Goal: Find contact information: Obtain details needed to contact an individual or organization

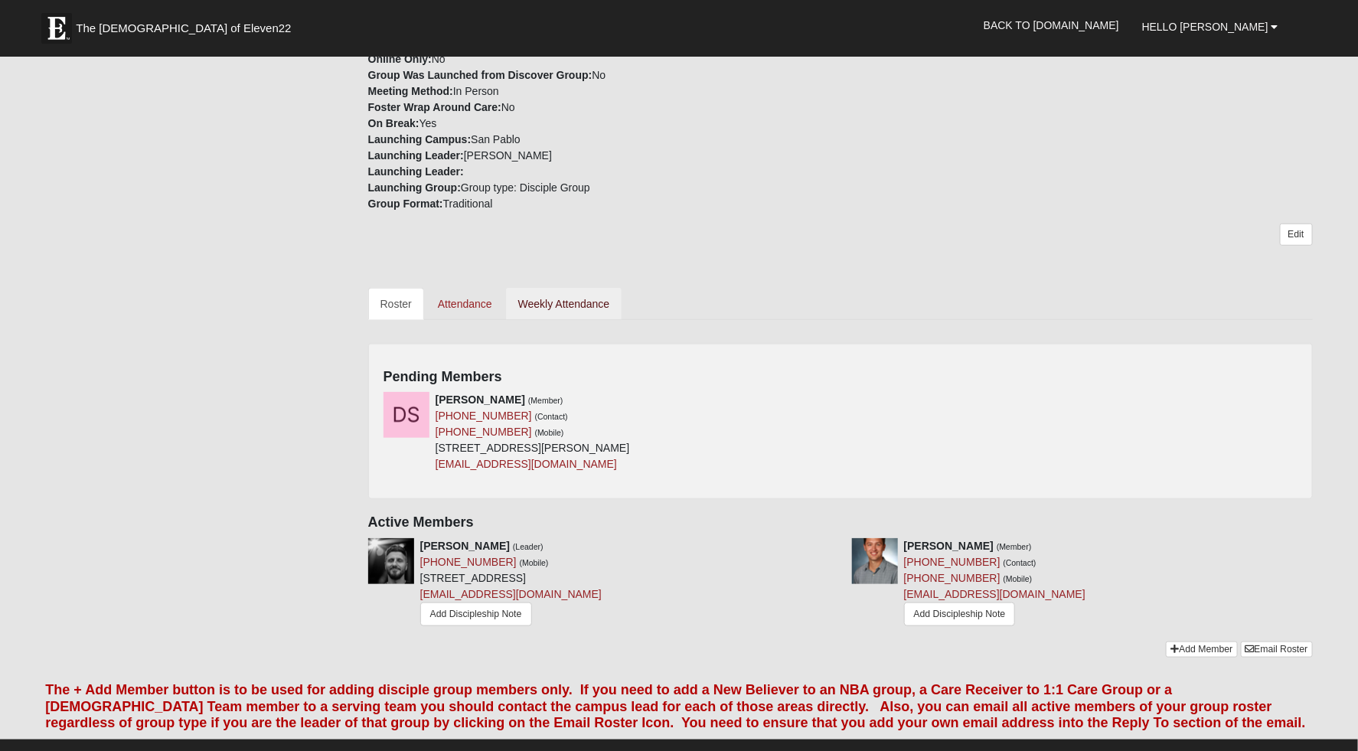
scroll to position [531, 0]
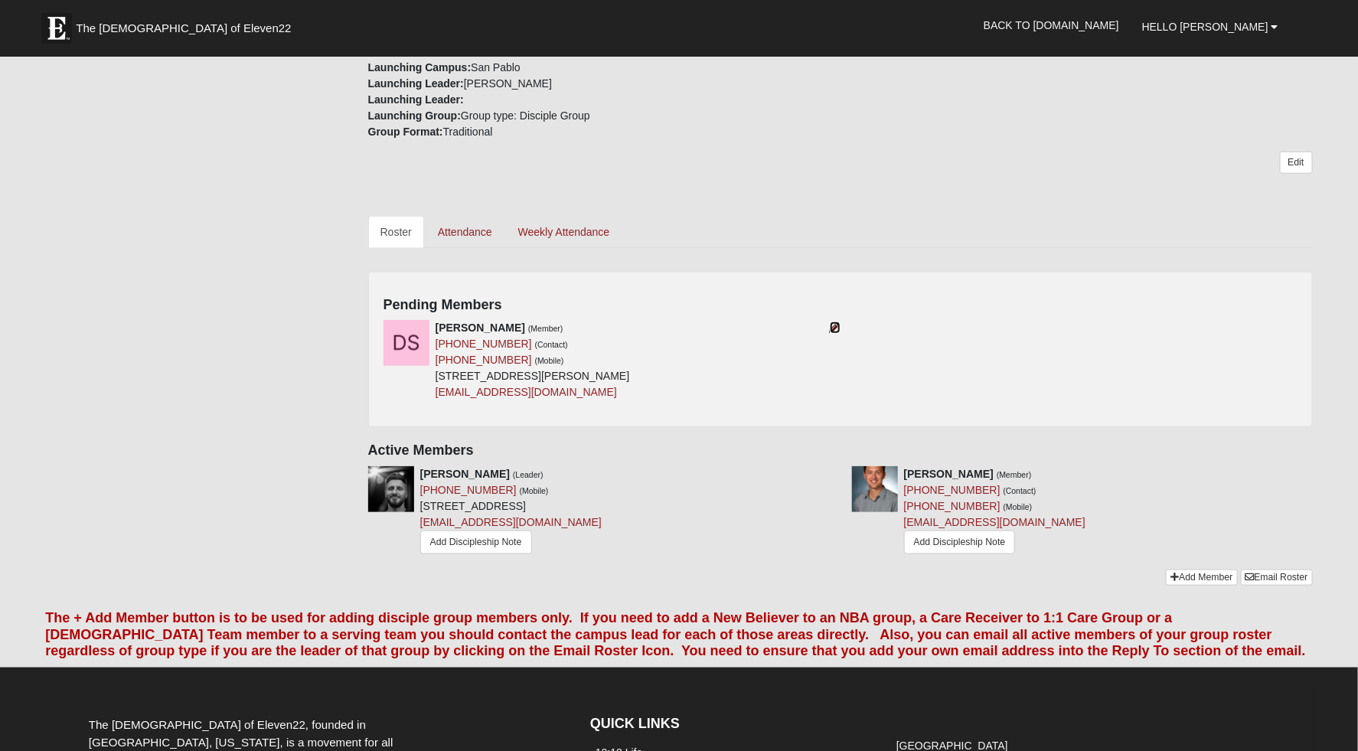
click at [835, 326] on icon at bounding box center [835, 327] width 11 height 11
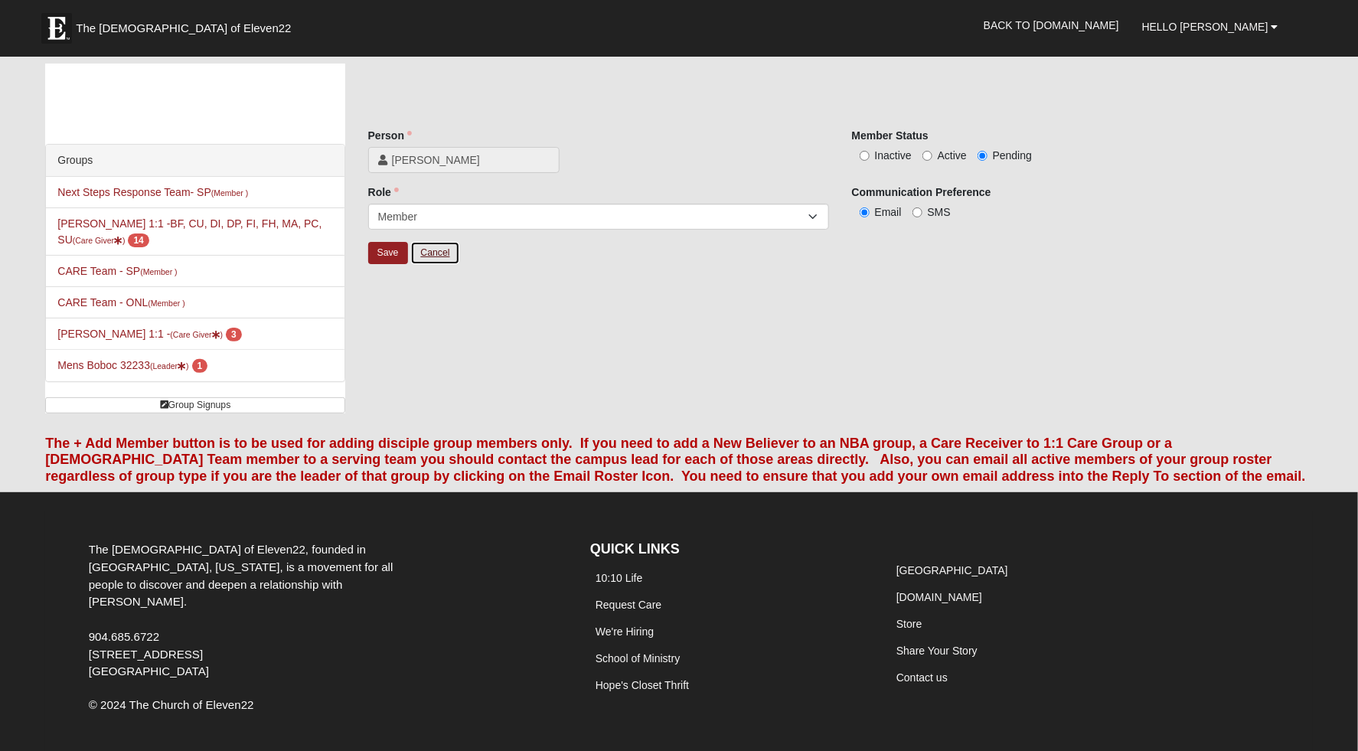
click at [439, 254] on link "Cancel" at bounding box center [434, 253] width 49 height 24
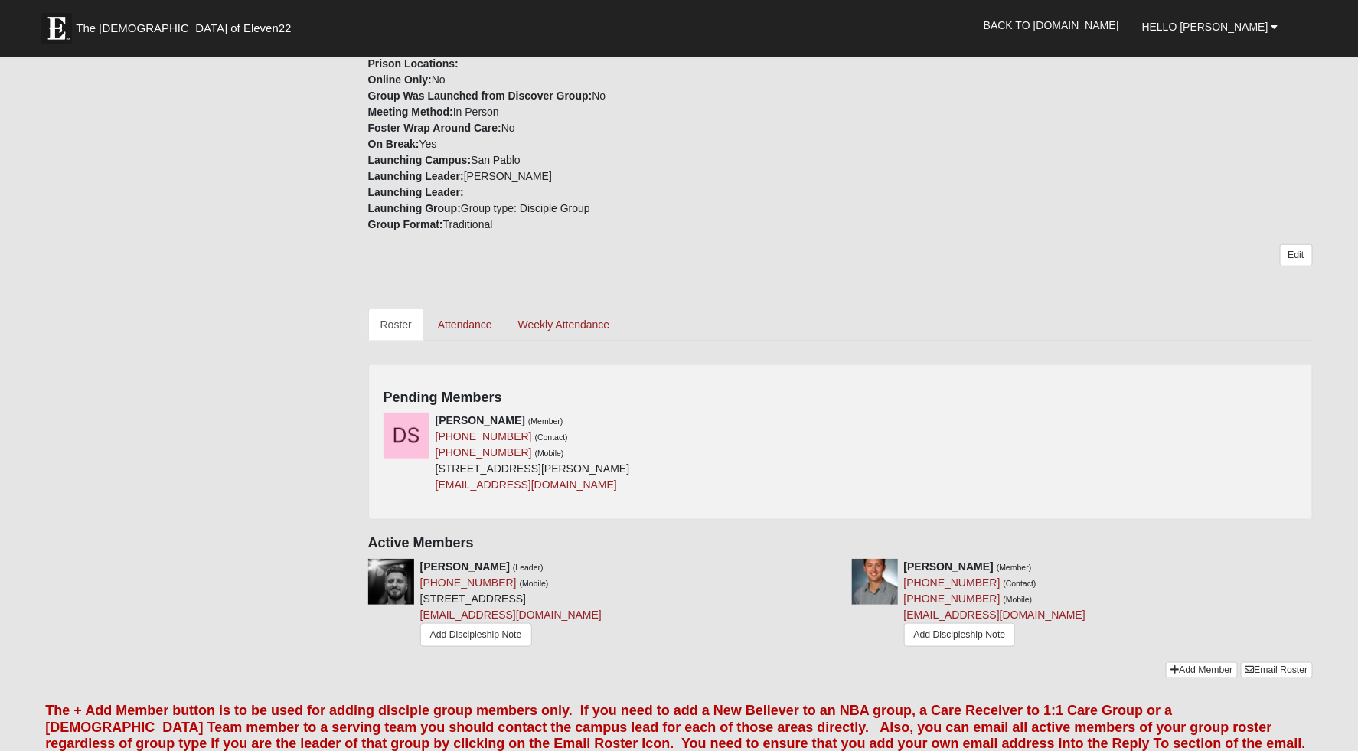
scroll to position [445, 0]
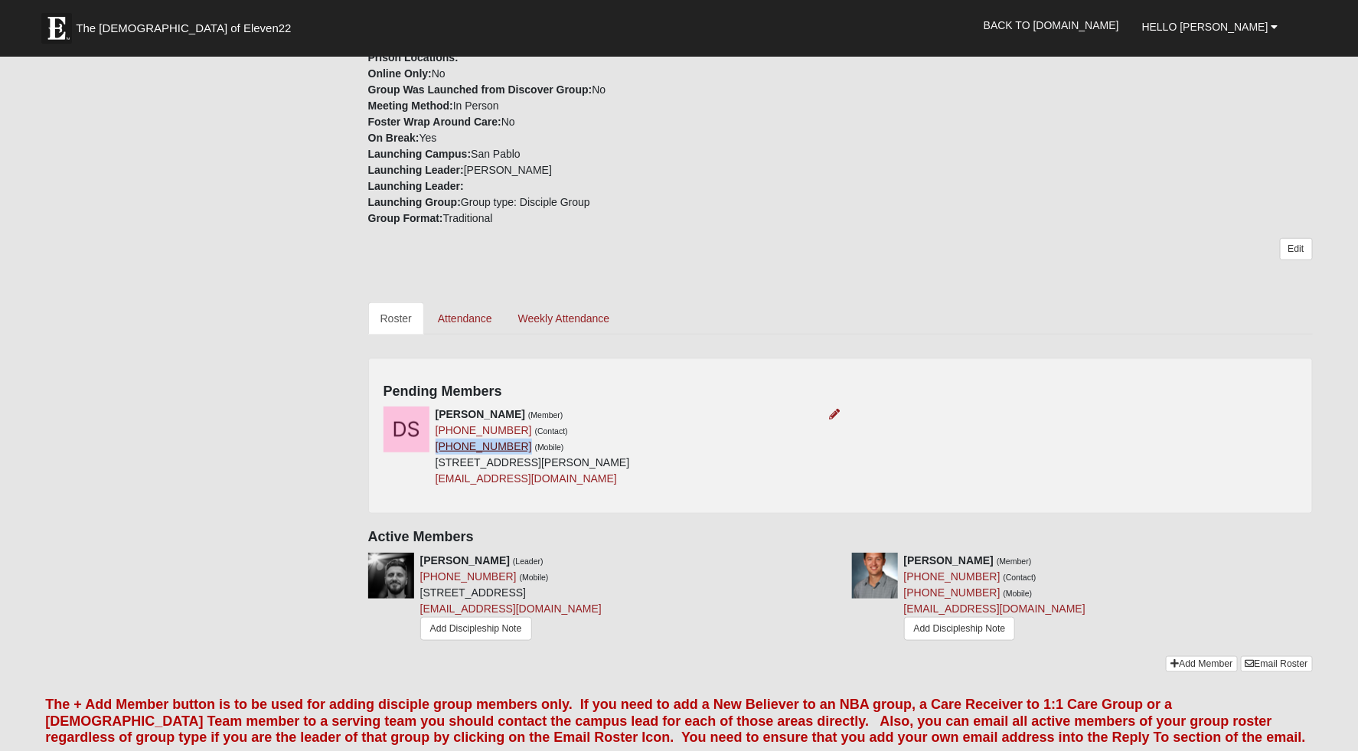
drag, startPoint x: 508, startPoint y: 442, endPoint x: 435, endPoint y: 444, distance: 72.7
click at [435, 444] on div "[PERSON_NAME] (Member) [PHONE_NUMBER] (Contact) [PHONE_NUMBER] (Mobile) [STREET…" at bounding box center [532, 446] width 194 height 80
copy link "[PHONE_NUMBER]"
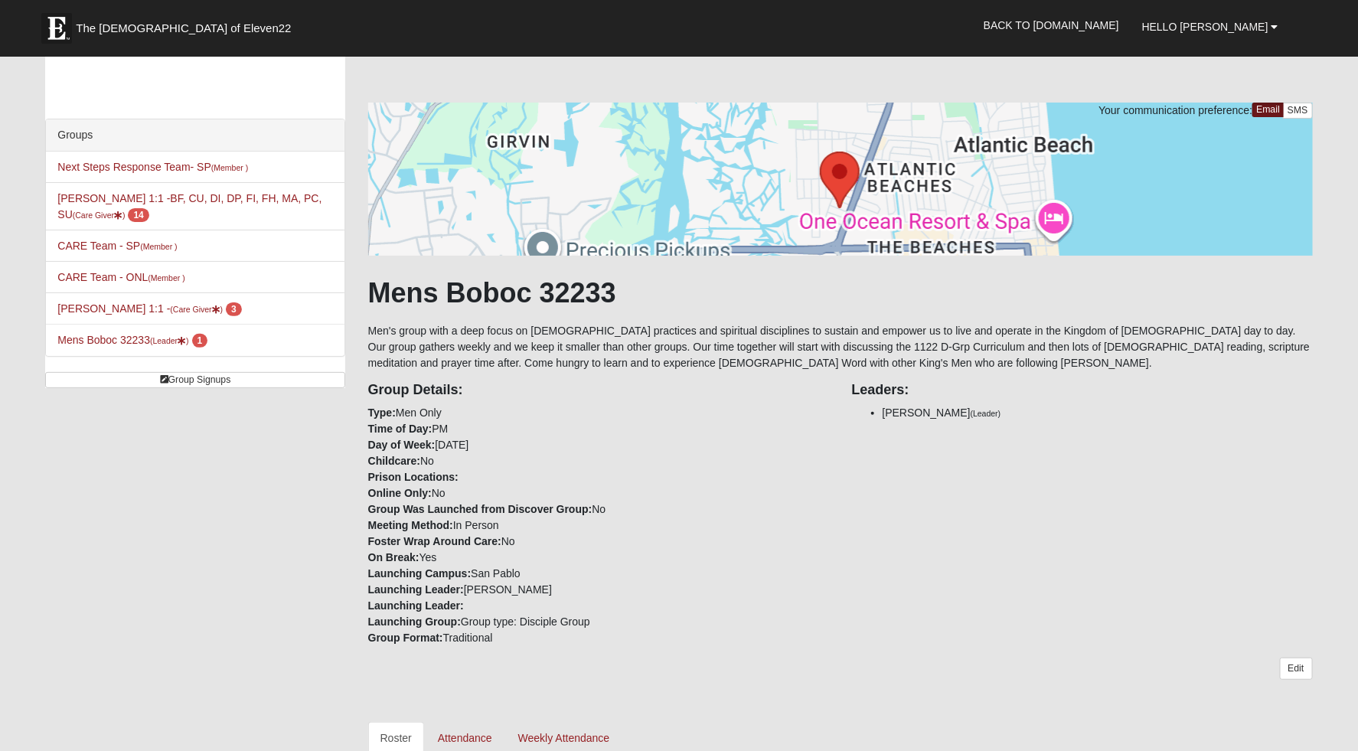
scroll to position [0, 0]
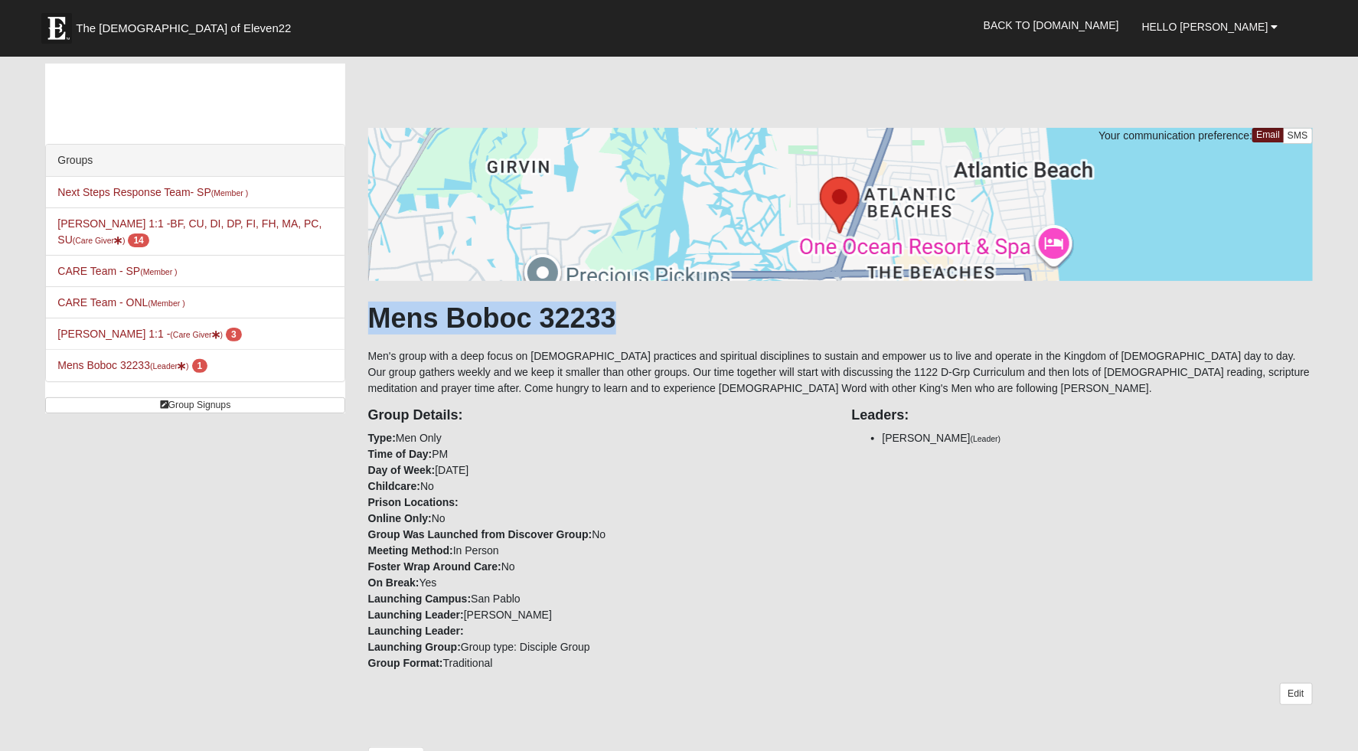
drag, startPoint x: 630, startPoint y: 314, endPoint x: 374, endPoint y: 318, distance: 255.6
click at [374, 318] on h1 "Mens Boboc 32233" at bounding box center [840, 318] width 944 height 33
copy h1 "Mens Boboc 32233"
